Goal: Find specific page/section: Find specific page/section

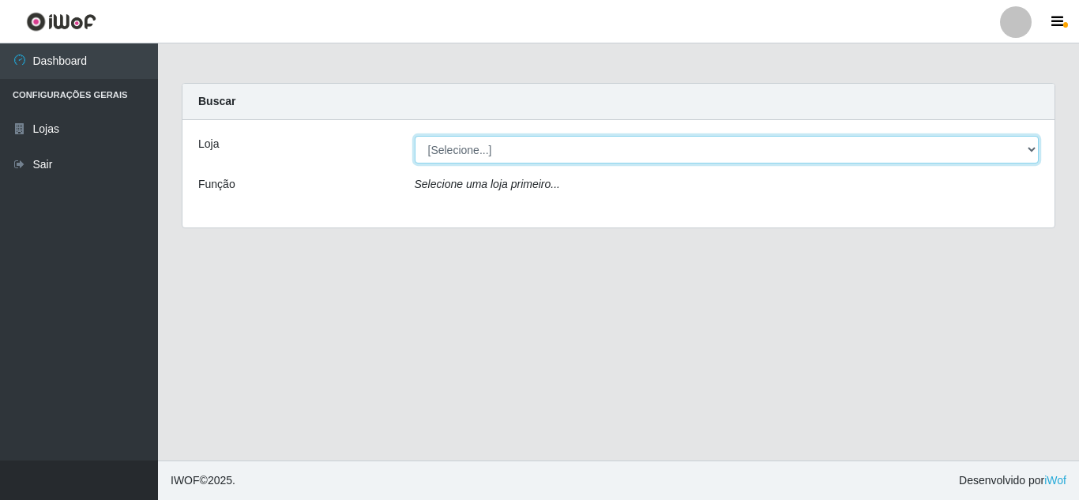
click at [464, 154] on select "[Selecione...] Rede Compras Supermercados - LOJA 5" at bounding box center [727, 150] width 625 height 28
select select "397"
click at [415, 136] on select "[Selecione...] Rede Compras Supermercados - LOJA 5" at bounding box center [727, 150] width 625 height 28
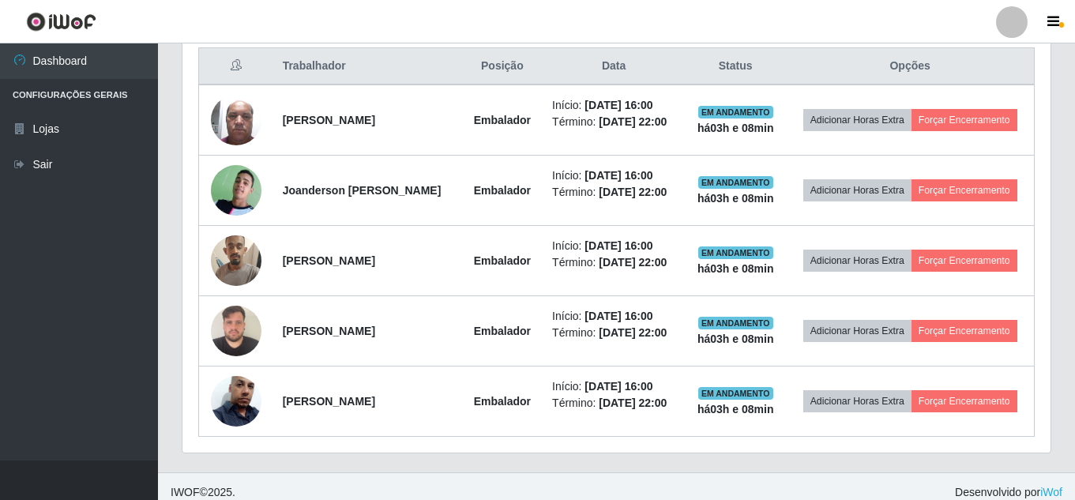
scroll to position [619, 0]
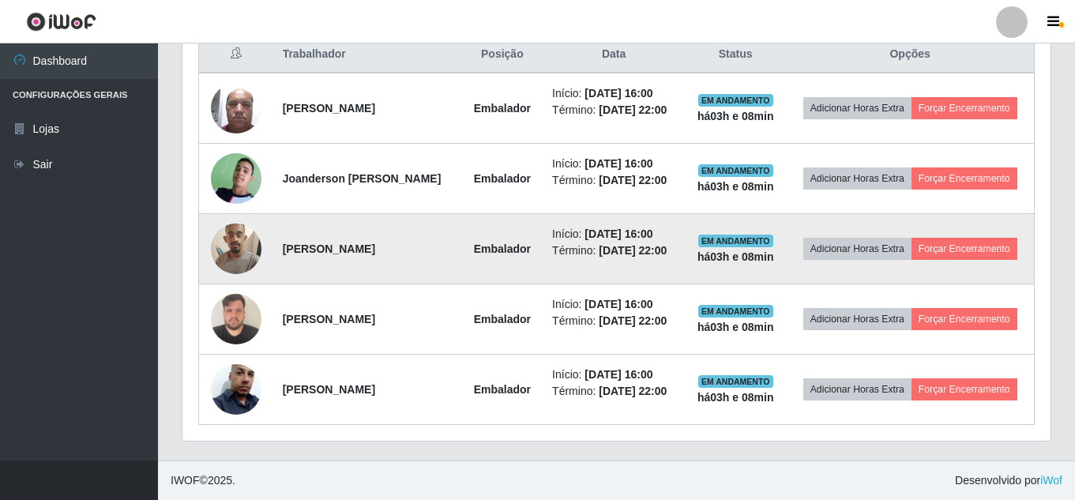
click at [220, 245] on img at bounding box center [236, 248] width 51 height 67
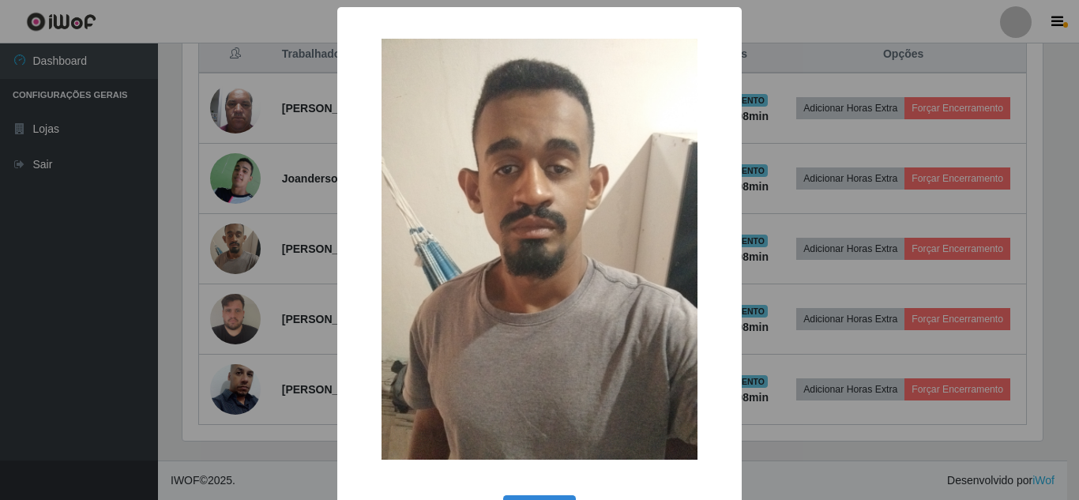
click at [259, 90] on div "× OK Cancel" at bounding box center [539, 250] width 1079 height 500
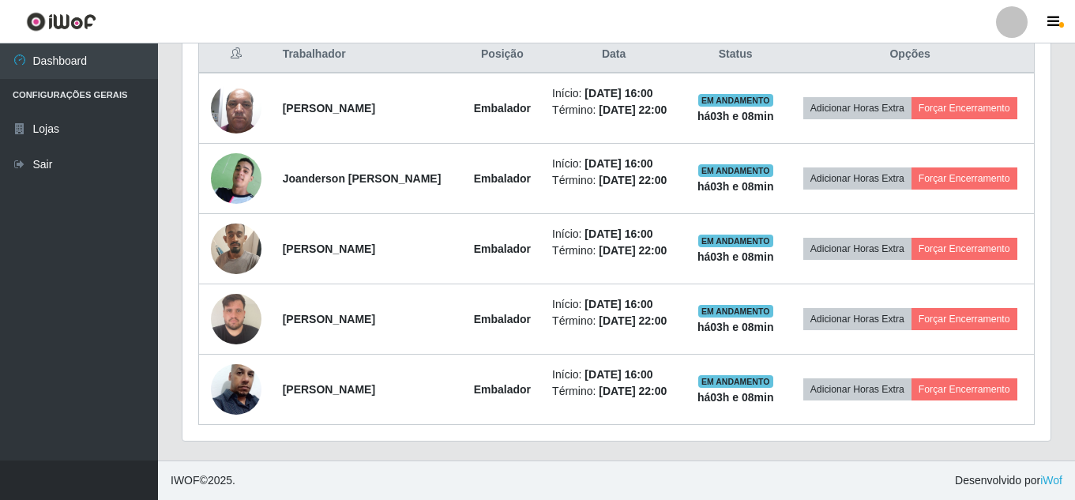
scroll to position [328, 868]
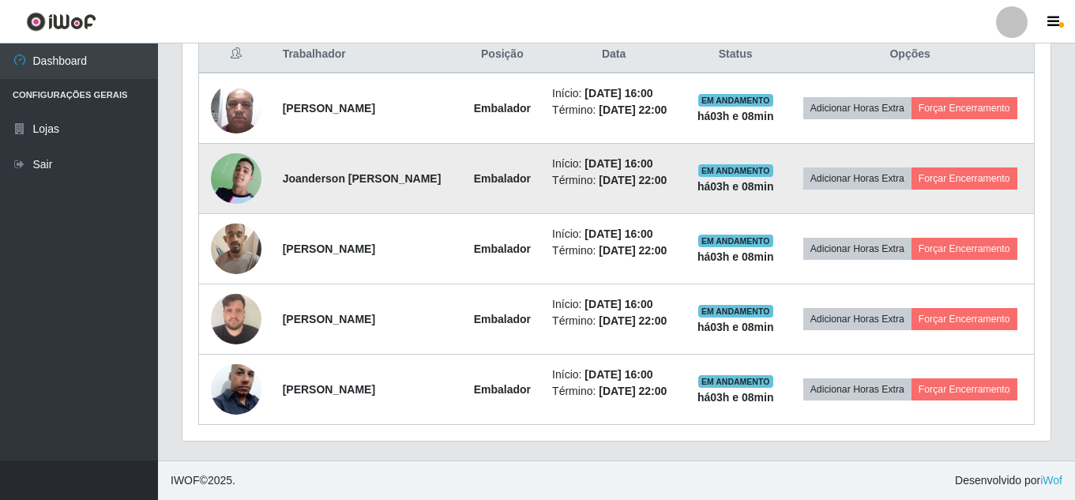
click at [229, 184] on img at bounding box center [236, 178] width 51 height 69
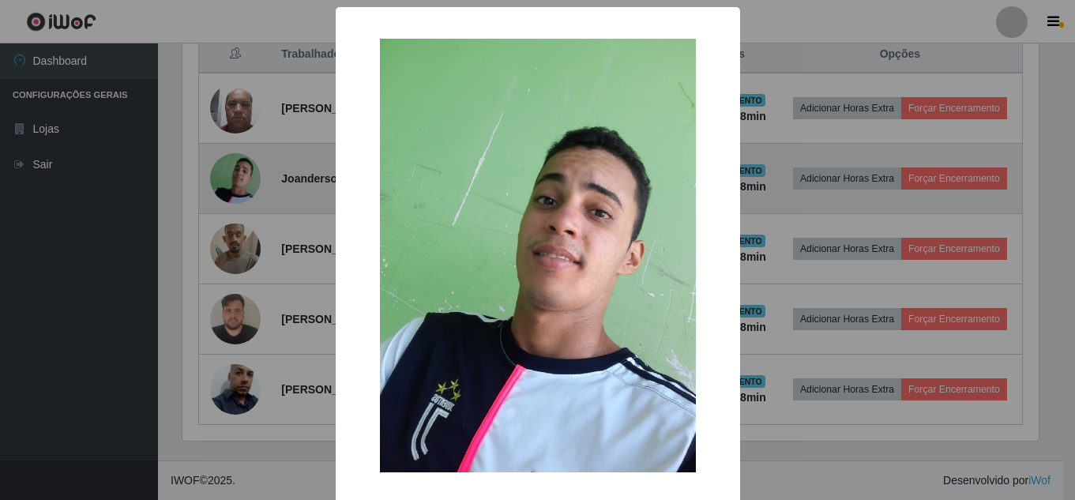
scroll to position [328, 860]
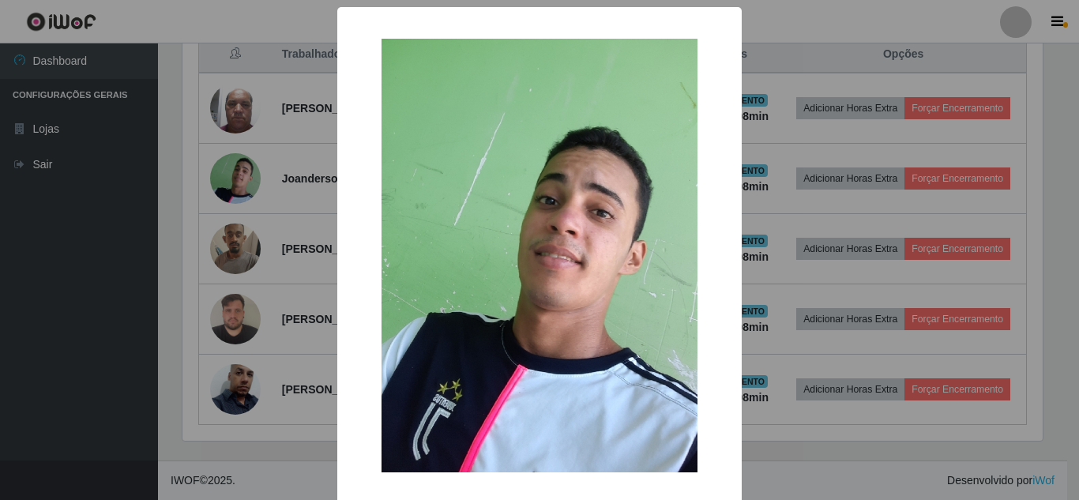
click at [154, 149] on div "× OK Cancel" at bounding box center [539, 250] width 1079 height 500
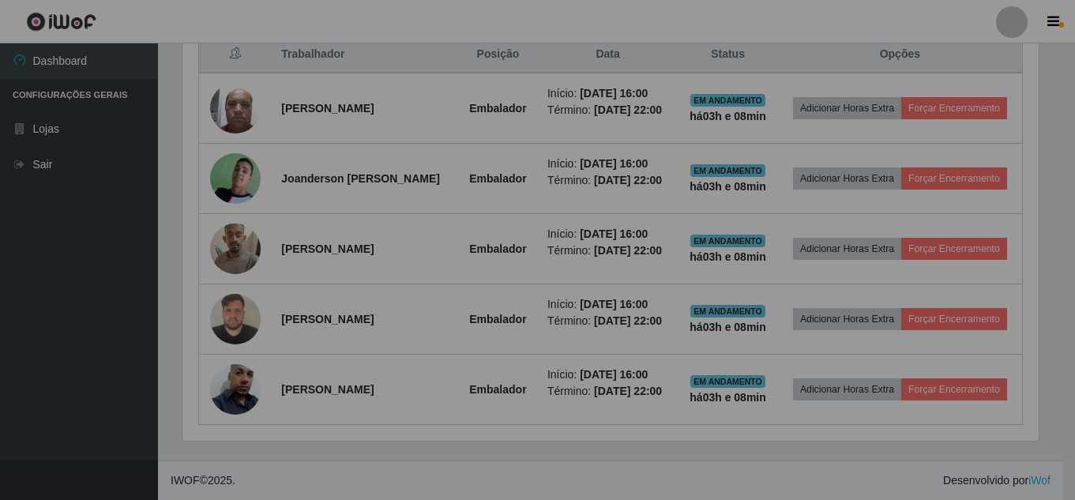
scroll to position [328, 868]
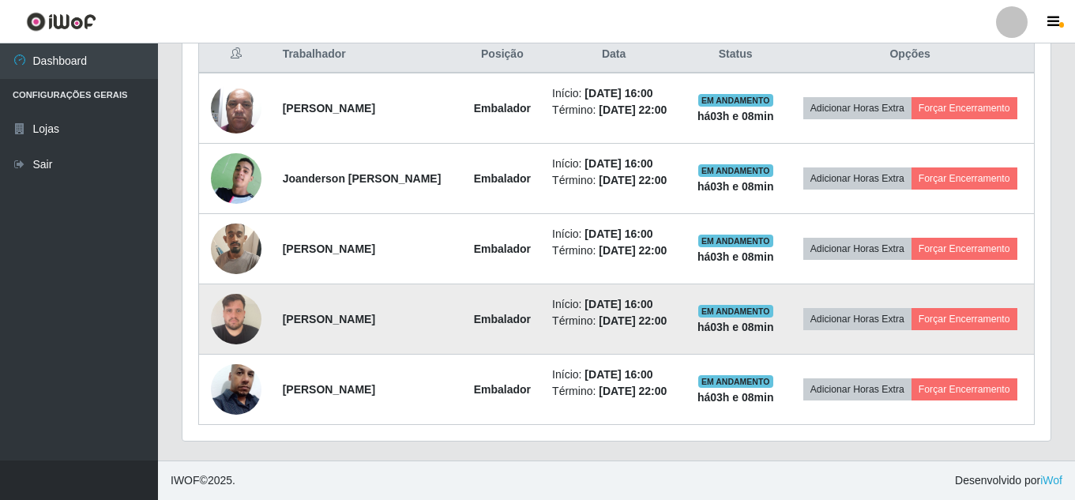
click at [234, 308] on img at bounding box center [236, 318] width 51 height 67
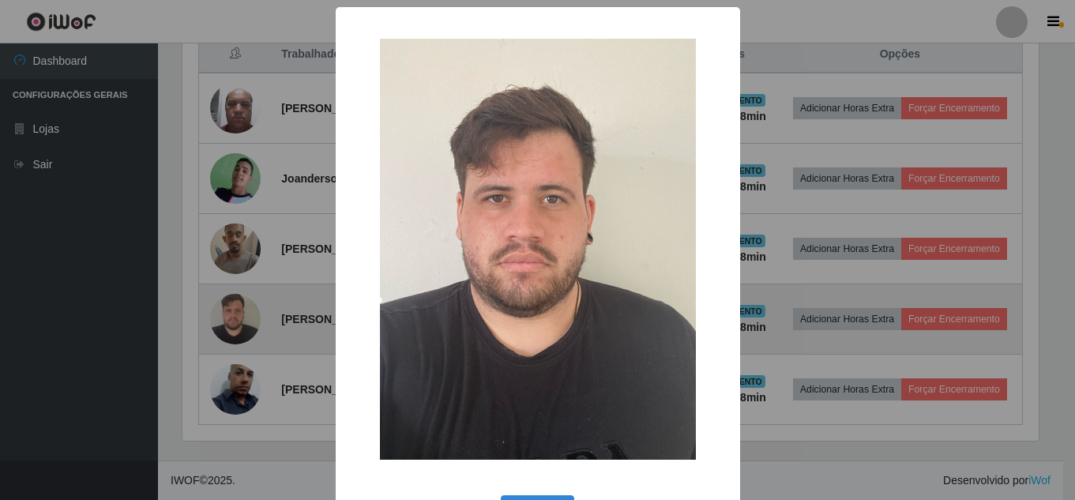
scroll to position [328, 860]
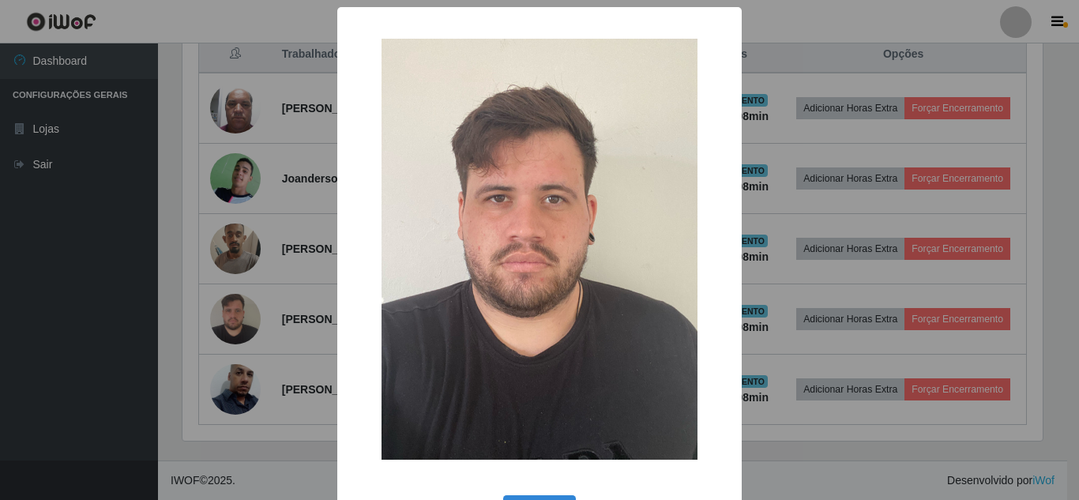
click at [187, 224] on div "× OK Cancel" at bounding box center [539, 250] width 1079 height 500
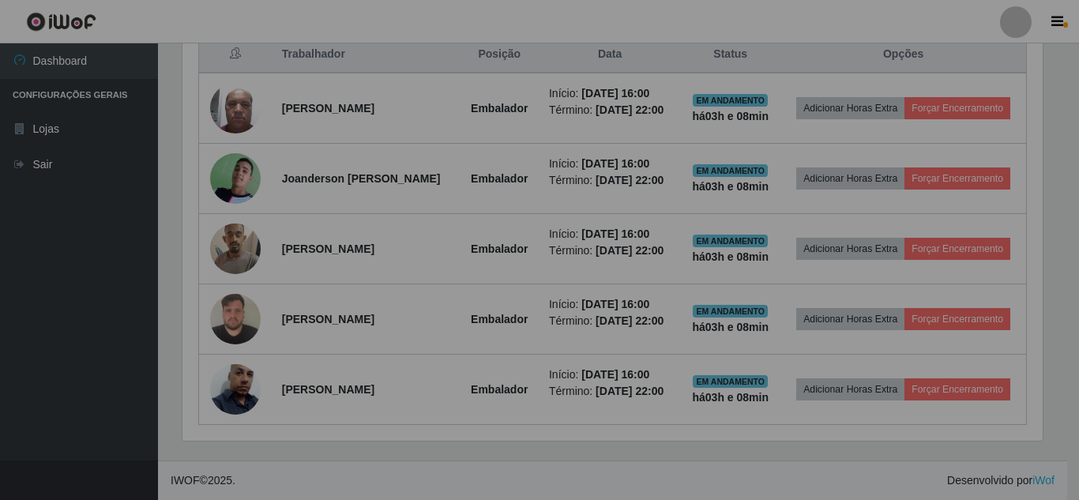
scroll to position [328, 868]
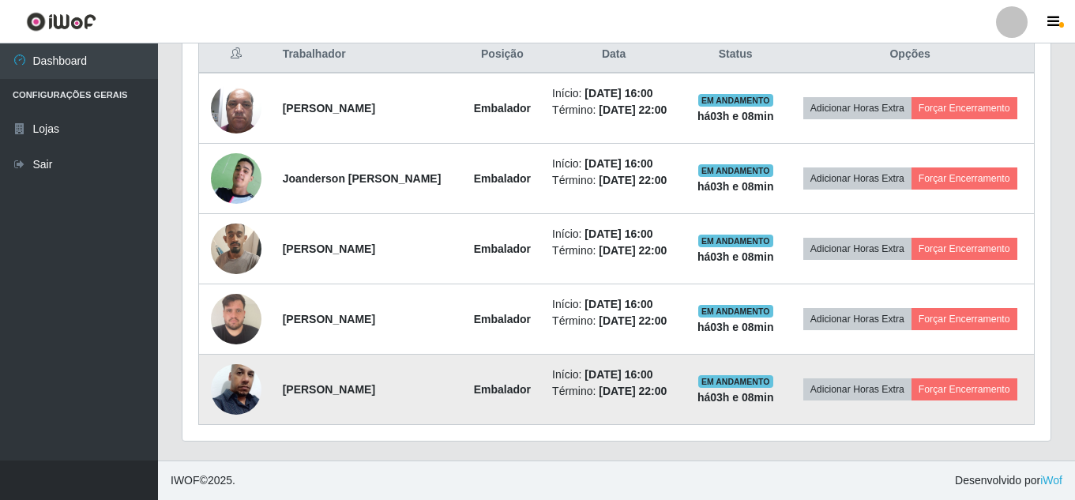
click at [244, 392] on img at bounding box center [236, 389] width 51 height 90
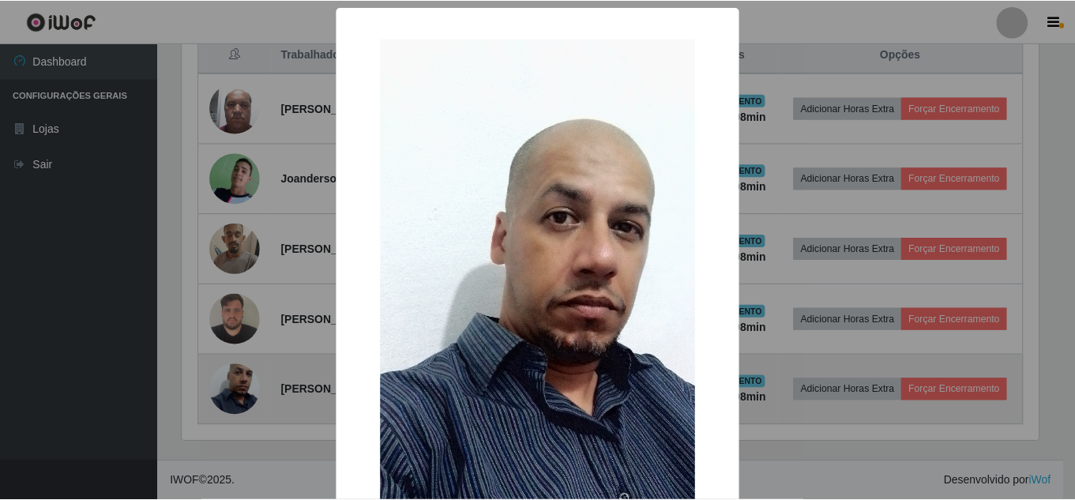
scroll to position [328, 860]
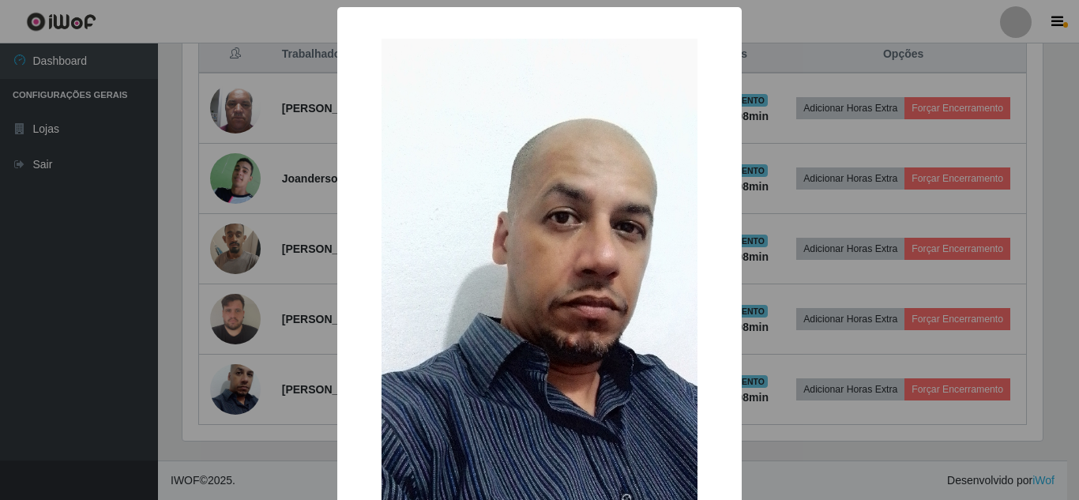
click at [188, 321] on div "× OK Cancel" at bounding box center [539, 250] width 1079 height 500
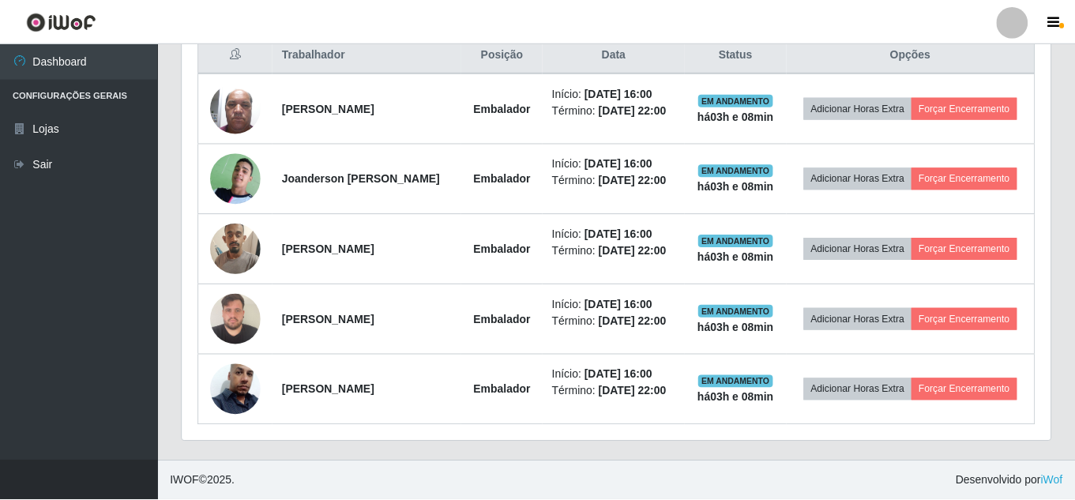
scroll to position [328, 868]
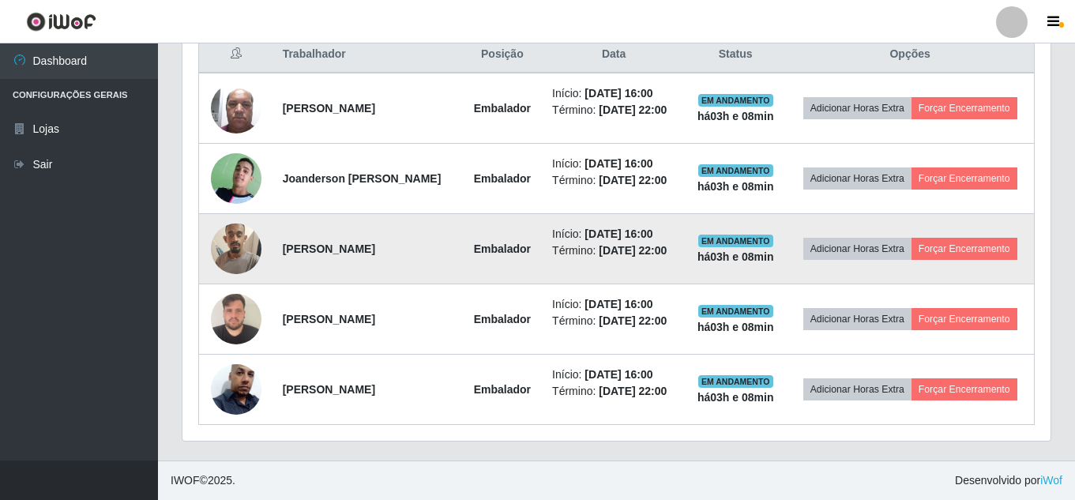
click at [237, 234] on img at bounding box center [236, 248] width 51 height 67
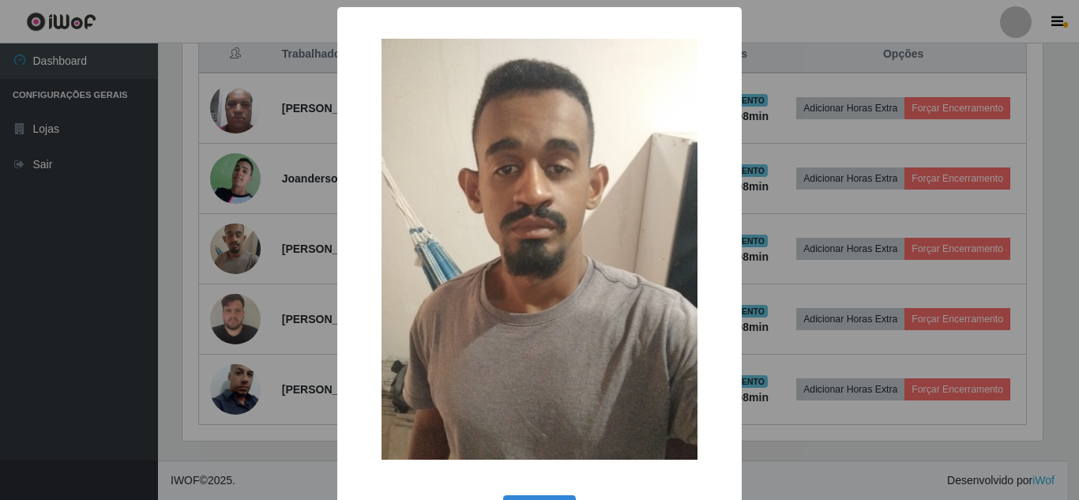
click at [196, 222] on div "× OK Cancel" at bounding box center [539, 250] width 1079 height 500
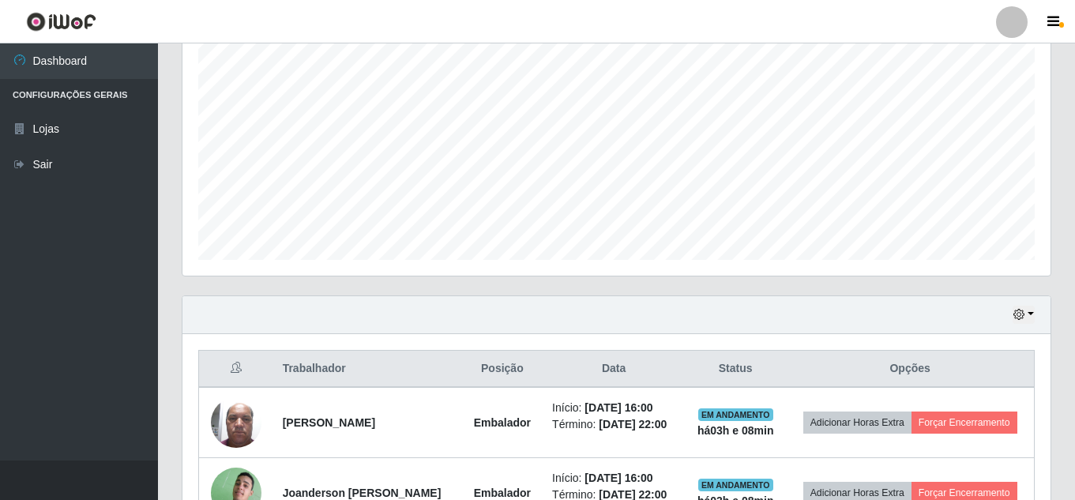
scroll to position [303, 0]
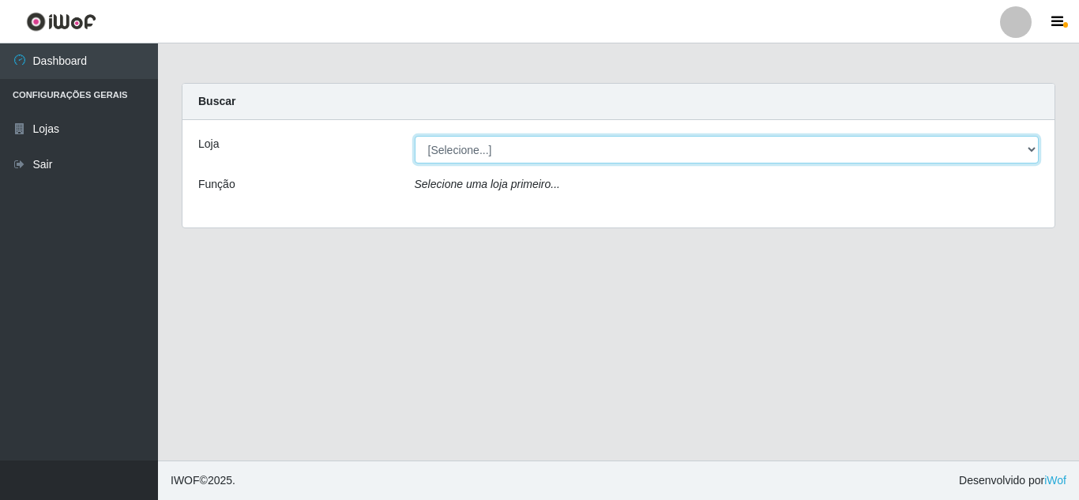
click at [505, 150] on select "[Selecione...] Rede Compras Supermercados - LOJA 5" at bounding box center [727, 150] width 625 height 28
select select "397"
click at [415, 136] on select "[Selecione...] Rede Compras Supermercados - LOJA 5" at bounding box center [727, 150] width 625 height 28
